Goal: Information Seeking & Learning: Learn about a topic

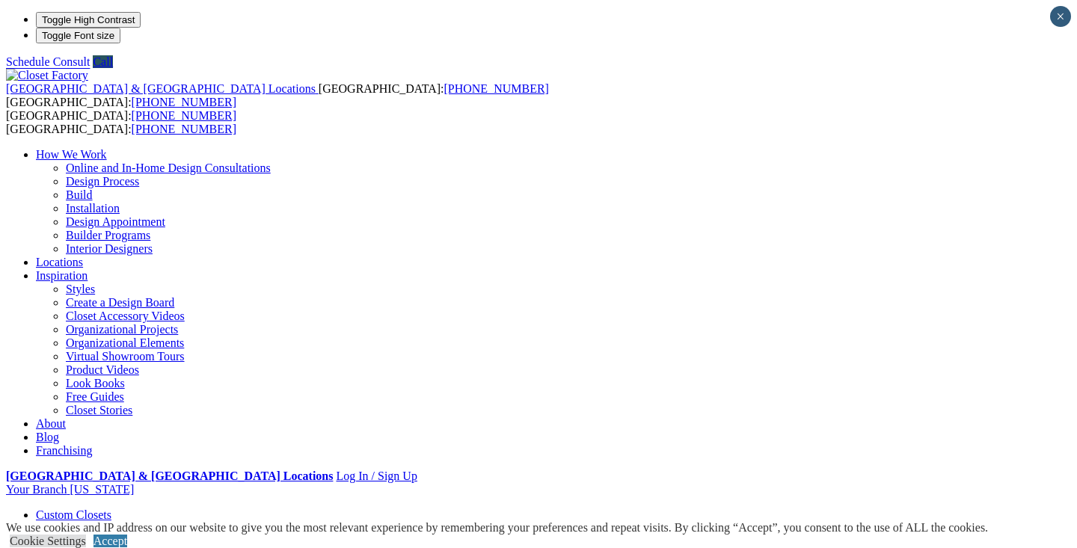
click at [722, 148] on ul "How We Work Online and In-Home Design Consultations Design Process Build Instal…" at bounding box center [538, 303] width 1065 height 310
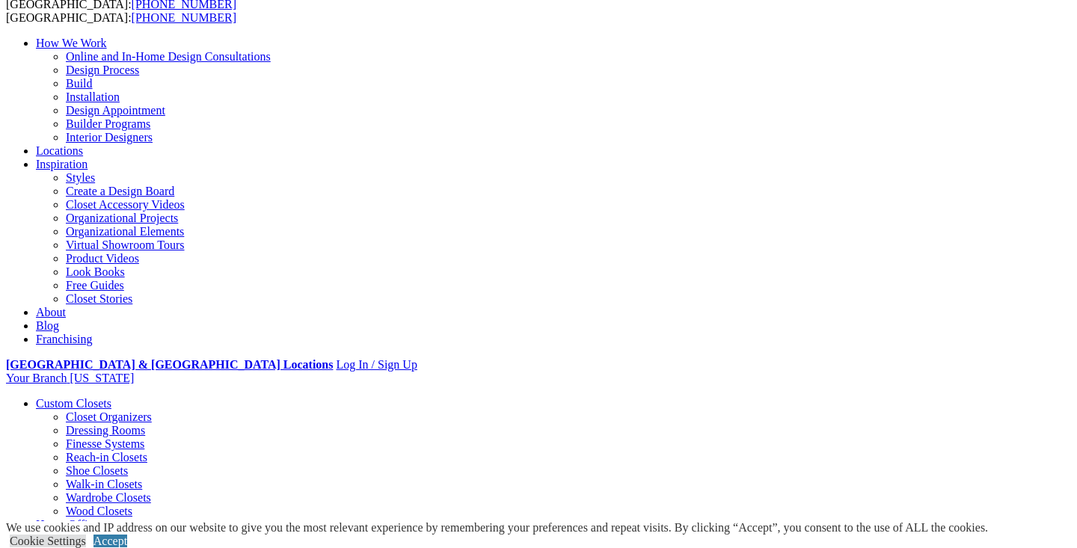
scroll to position [117, 0]
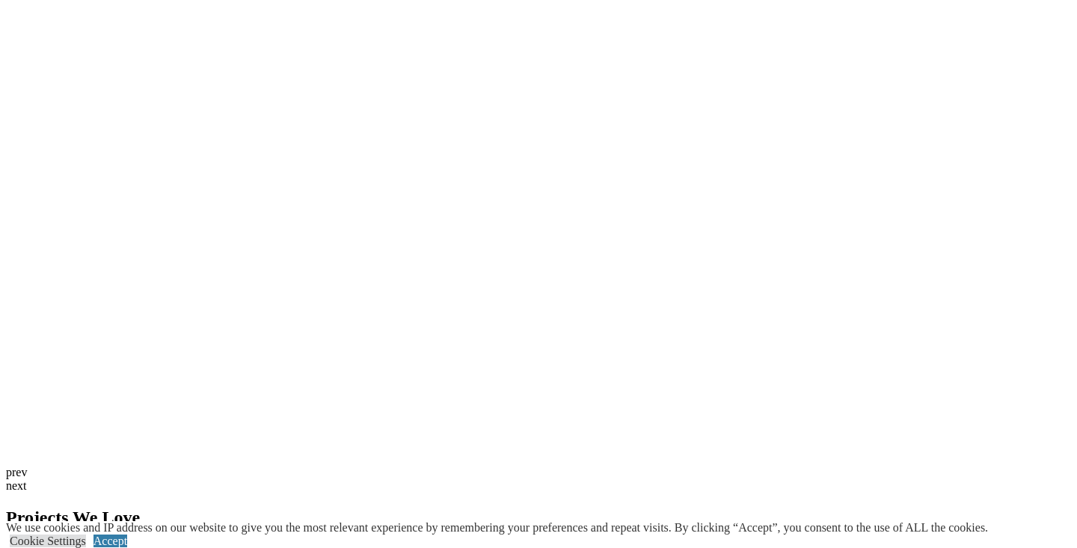
scroll to position [2722, 0]
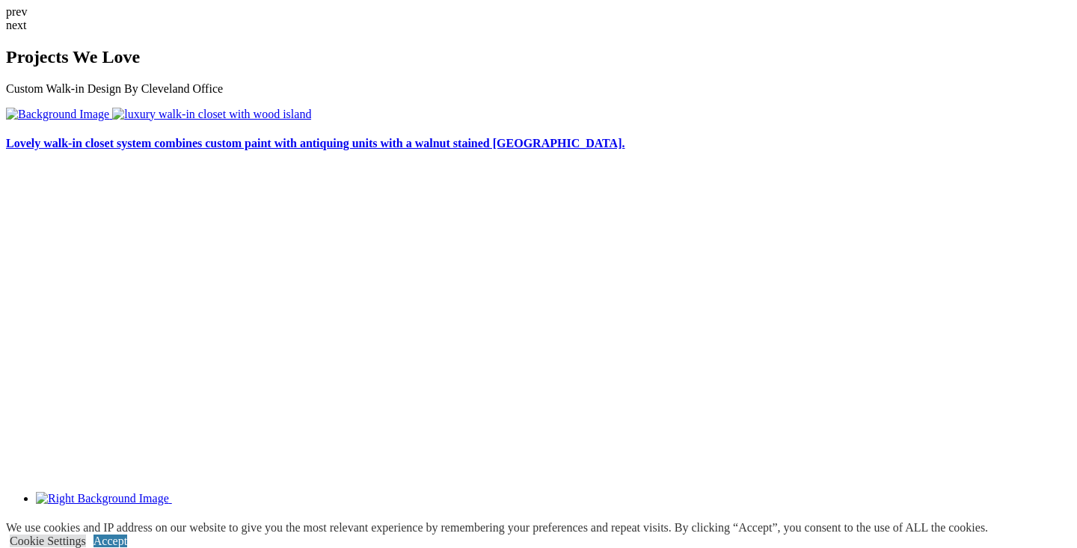
scroll to position [3053, 0]
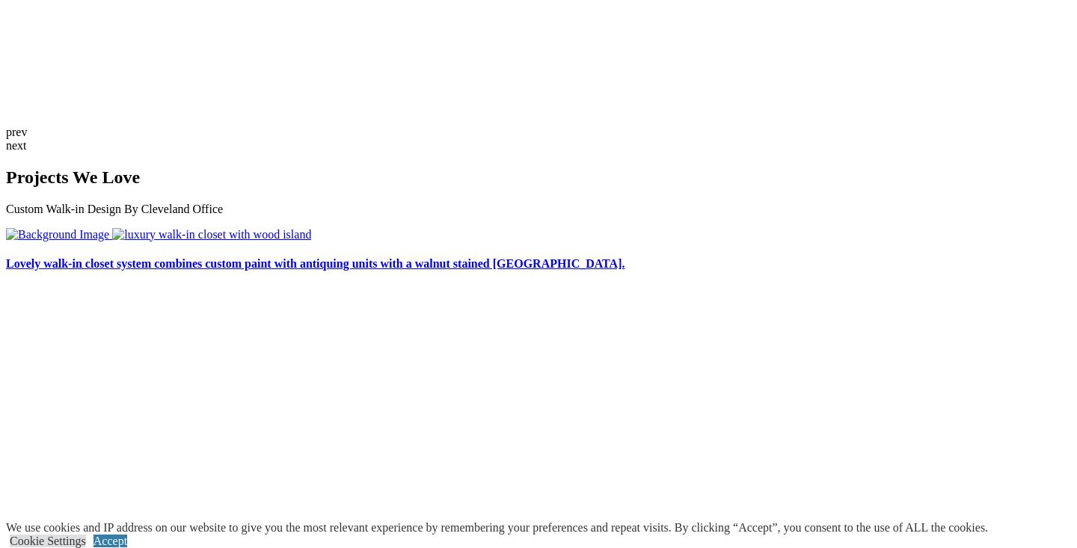
scroll to position [2903, 0]
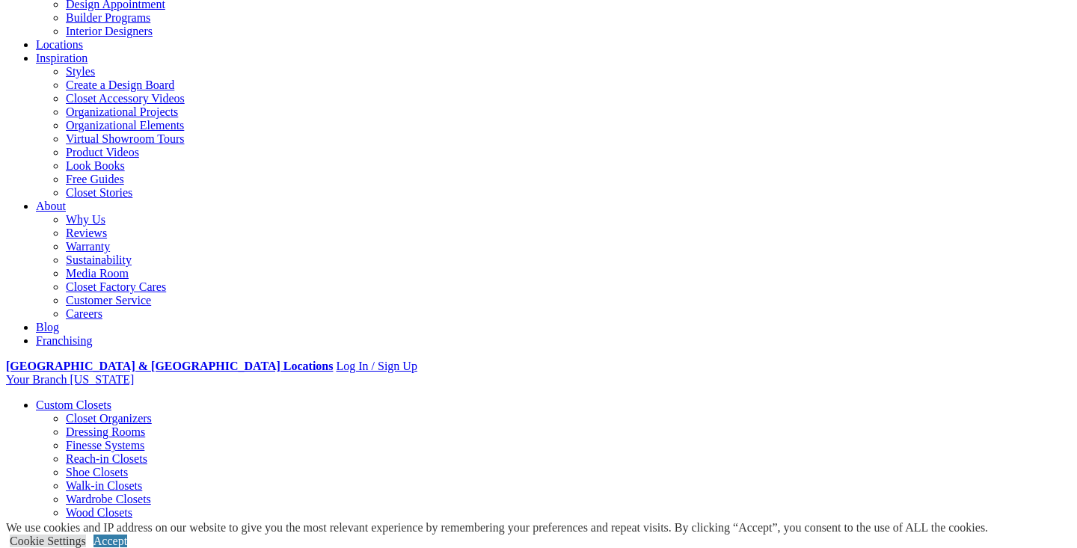
scroll to position [215, 0]
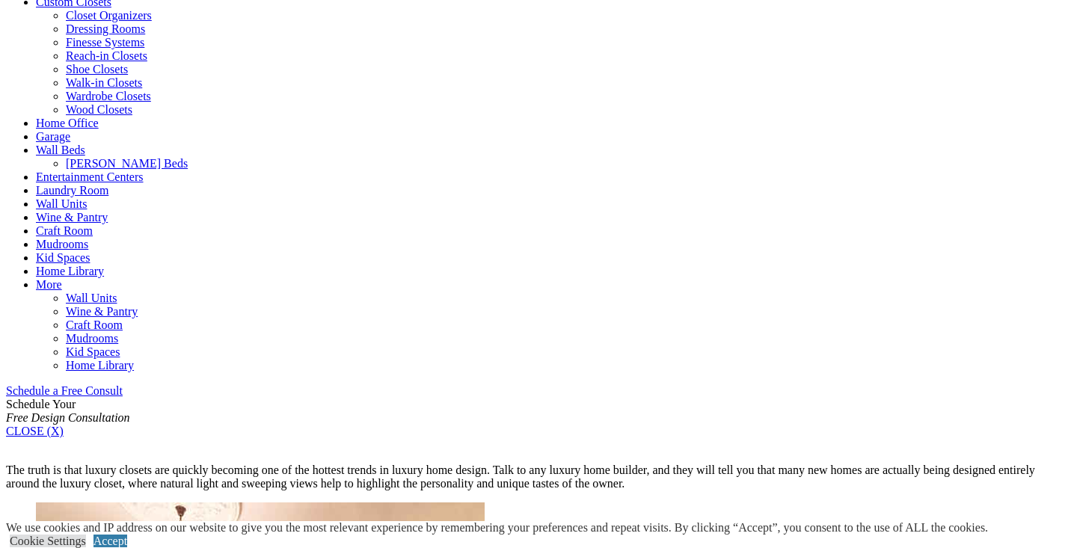
scroll to position [630, 0]
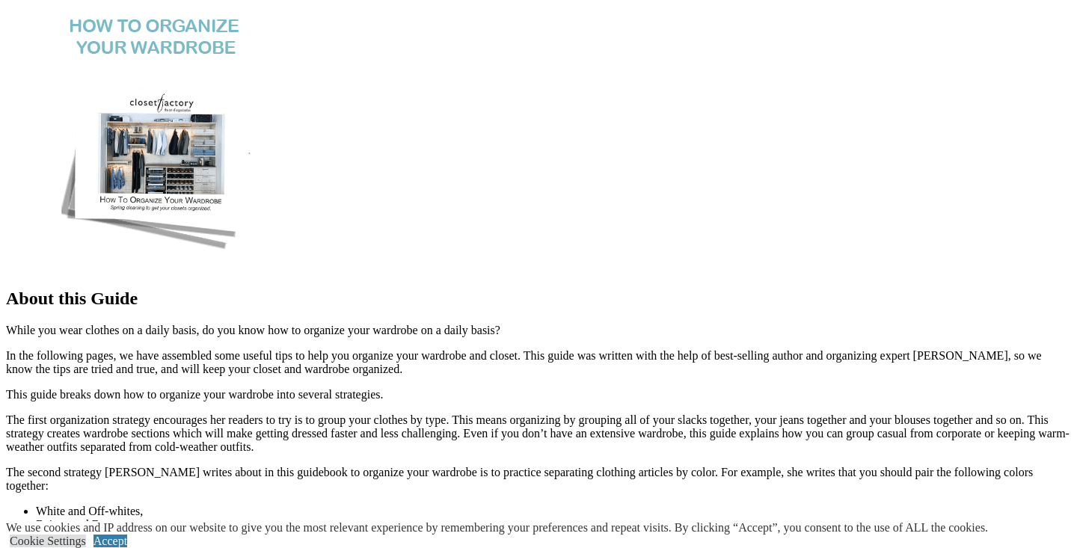
scroll to position [1071, 0]
